Goal: Information Seeking & Learning: Learn about a topic

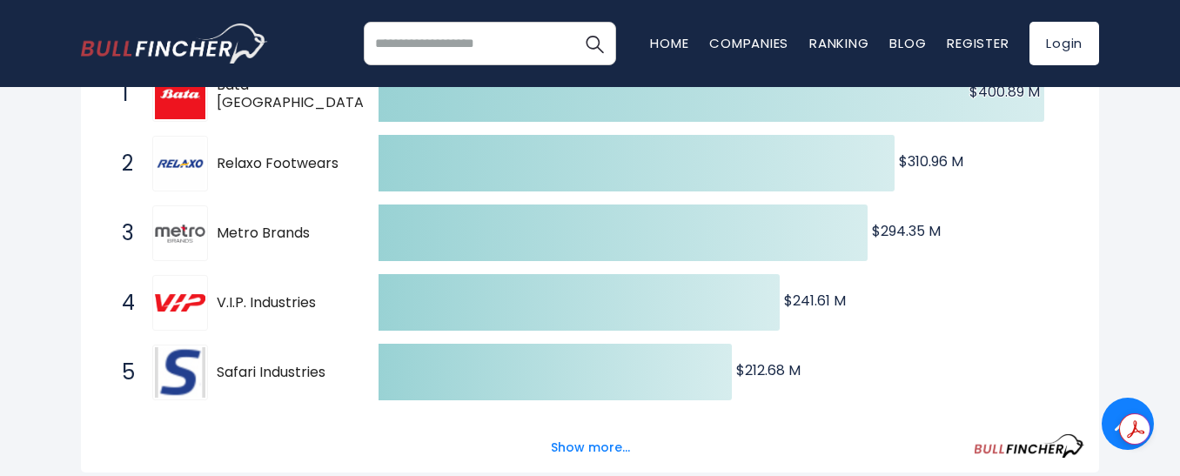
scroll to position [371, 0]
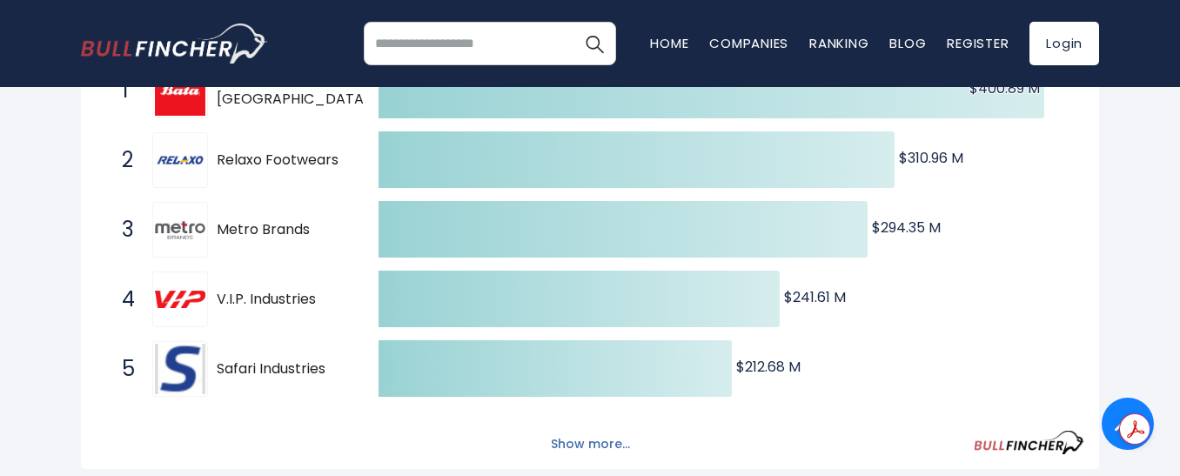
click at [612, 445] on button "Show more..." at bounding box center [590, 444] width 100 height 29
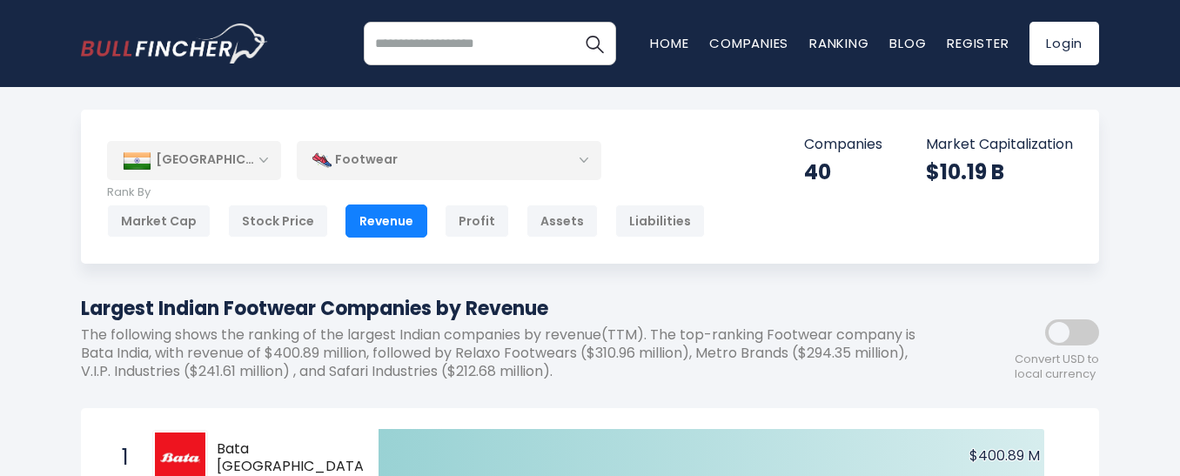
scroll to position [0, 0]
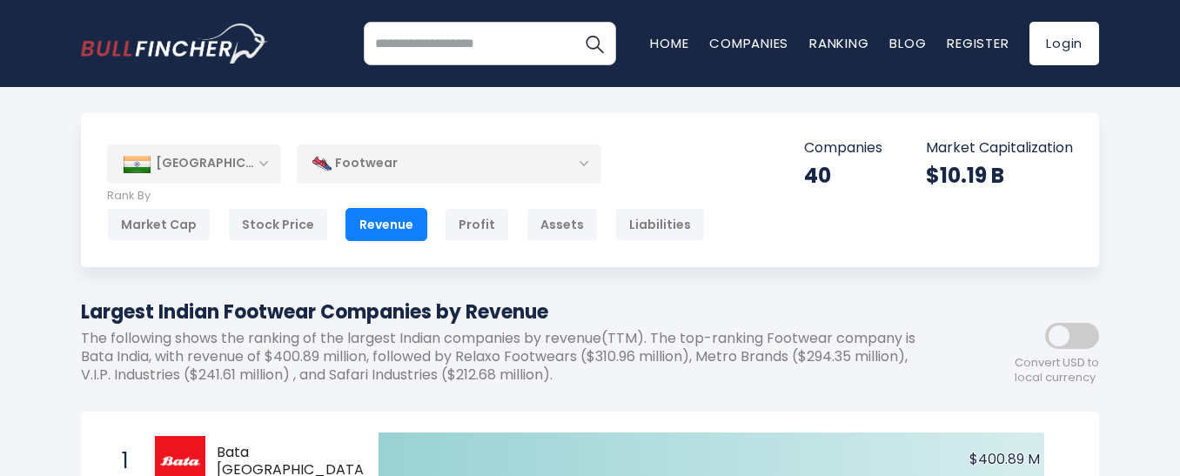
click at [724, 221] on div "[GEOGRAPHIC_DATA] Entire World 30,373 [GEOGRAPHIC_DATA] [GEOGRAPHIC_DATA] 3,966…" at bounding box center [590, 190] width 1018 height 154
click at [472, 220] on div "Profit" at bounding box center [477, 224] width 64 height 33
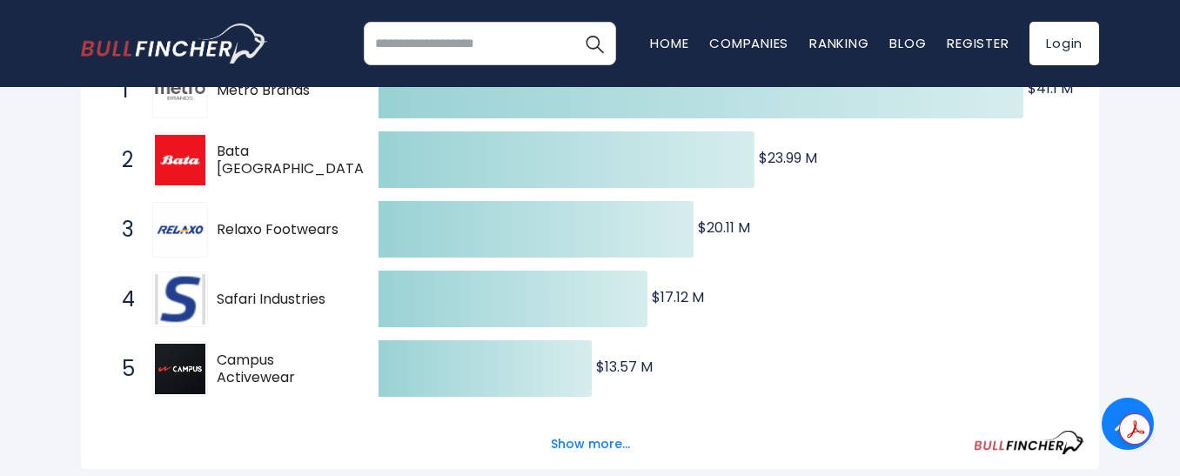
scroll to position [405, 0]
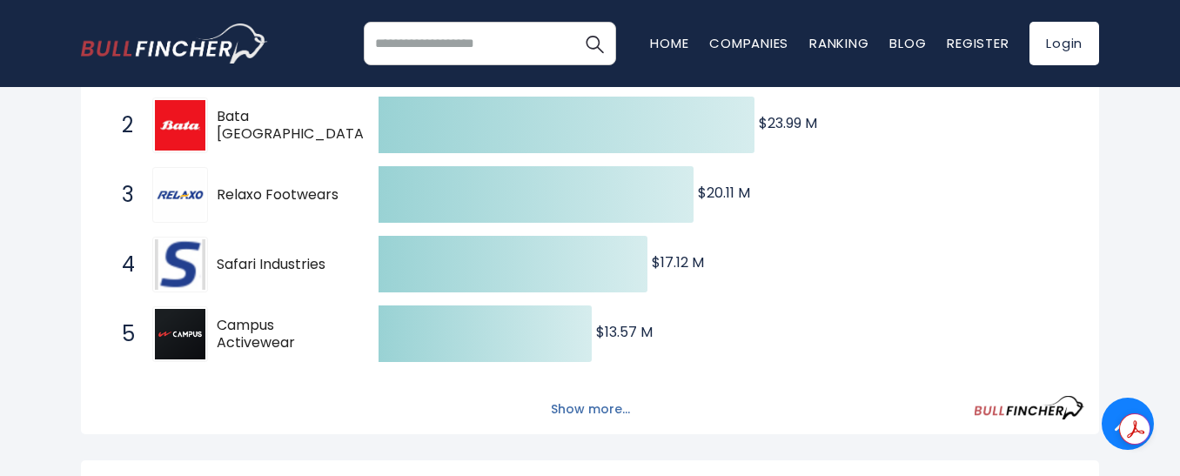
click at [617, 410] on button "Show more..." at bounding box center [590, 409] width 100 height 29
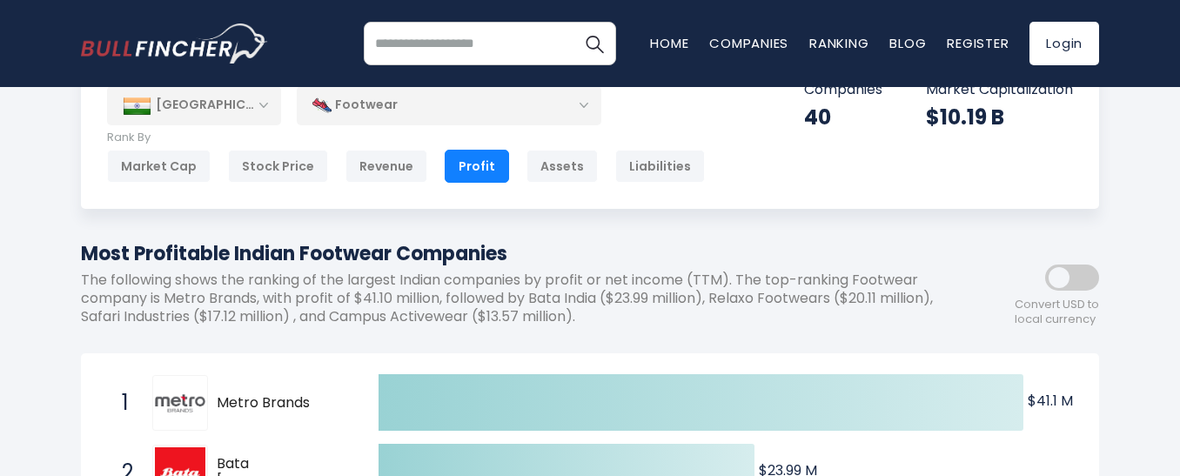
scroll to position [0, 0]
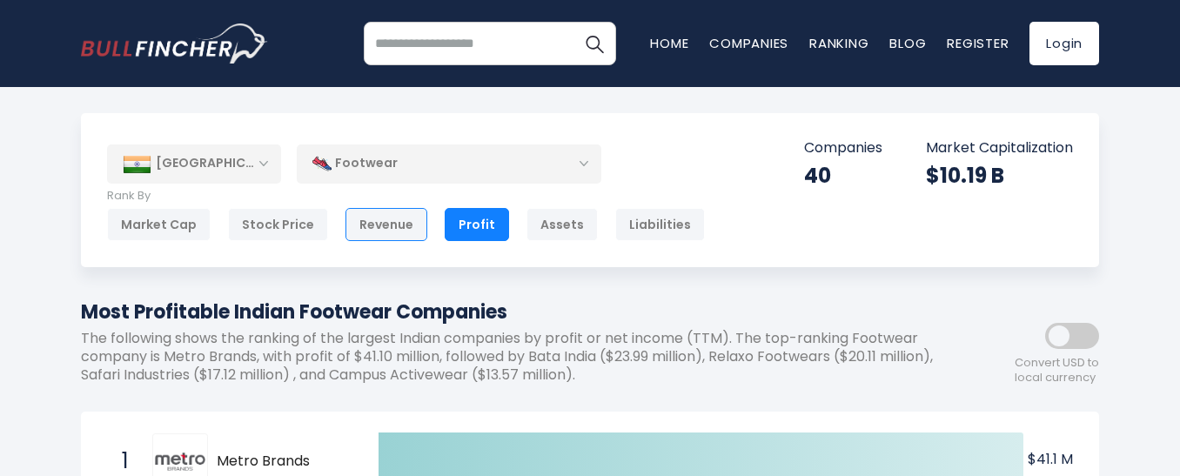
click at [375, 230] on div "Revenue" at bounding box center [386, 224] width 82 height 33
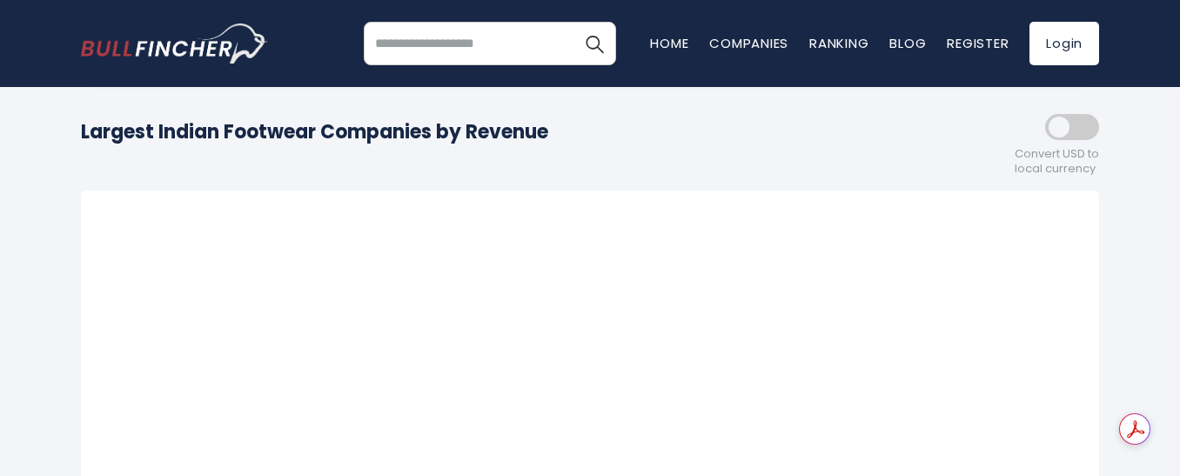
scroll to position [255, 0]
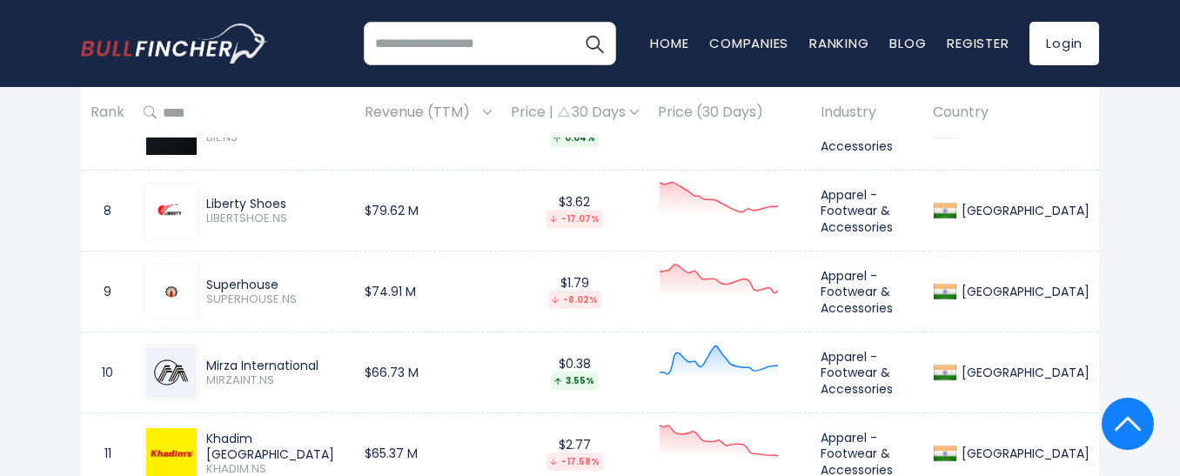
scroll to position [1403, 0]
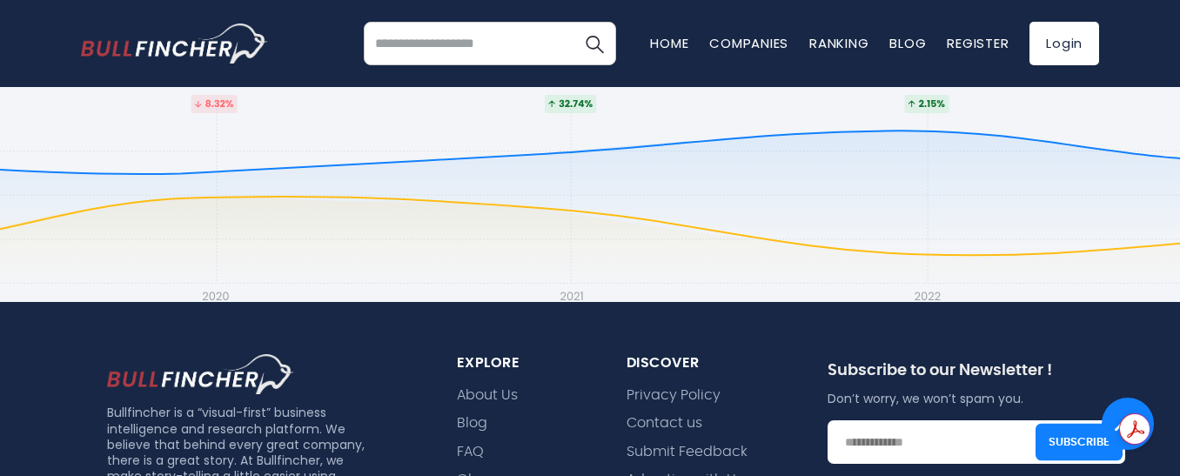
scroll to position [4324, 0]
